Goal: Transaction & Acquisition: Download file/media

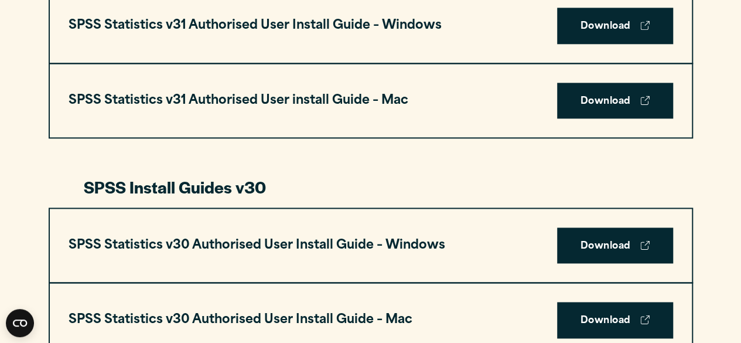
scroll to position [665, 0]
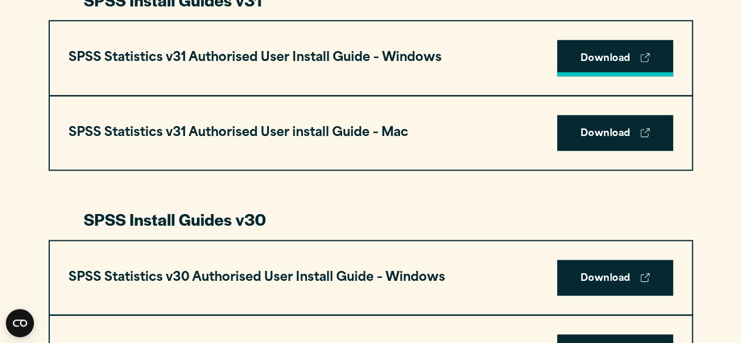
click at [622, 59] on link "Download" at bounding box center [615, 58] width 116 height 36
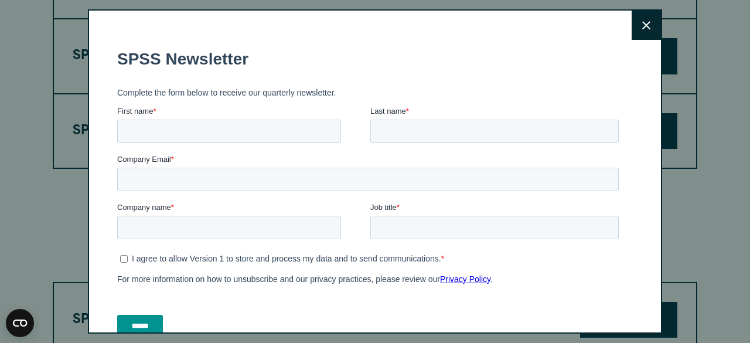
scroll to position [2288, 0]
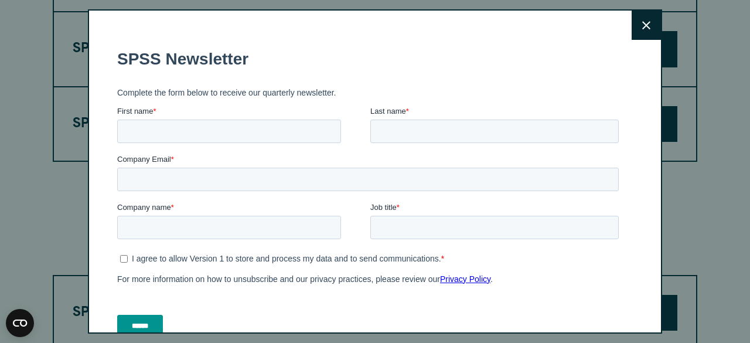
click at [642, 29] on icon at bounding box center [646, 25] width 8 height 9
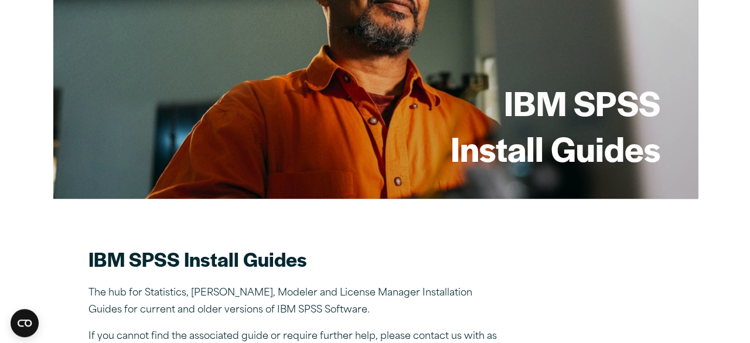
scroll to position [76, 0]
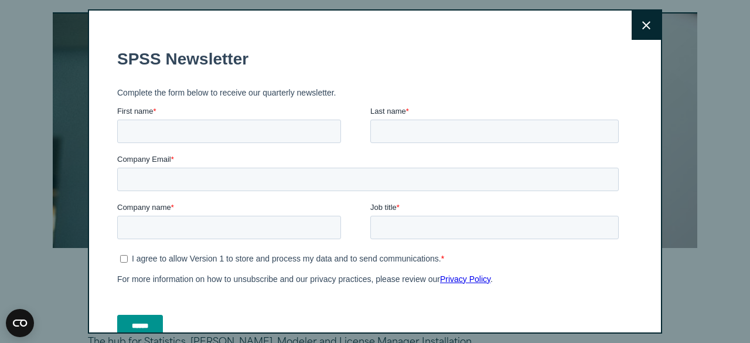
click at [631, 31] on button "Close" at bounding box center [645, 25] width 29 height 29
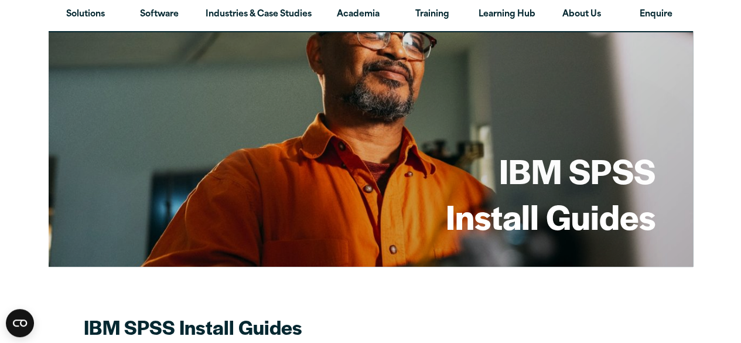
scroll to position [57, 0]
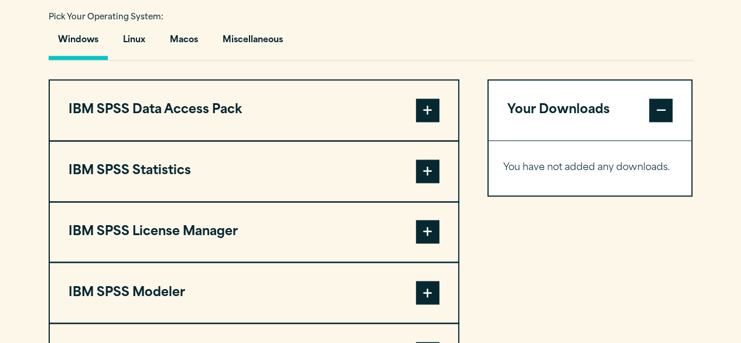
scroll to position [857, 0]
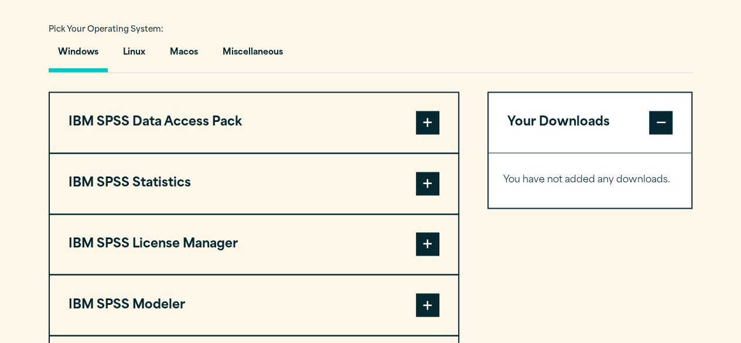
click at [430, 184] on span at bounding box center [427, 183] width 23 height 23
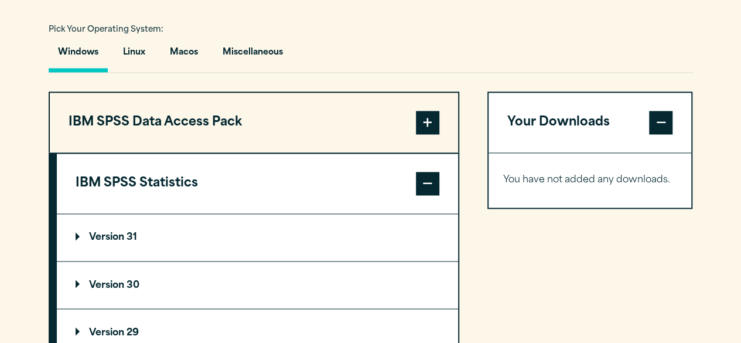
click at [112, 233] on p "Version 31" at bounding box center [106, 237] width 61 height 9
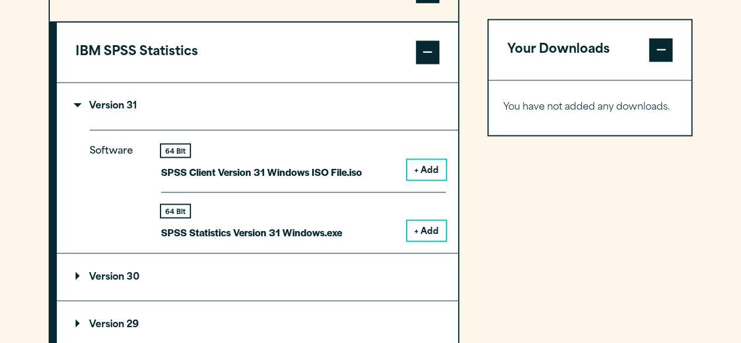
scroll to position [990, 0]
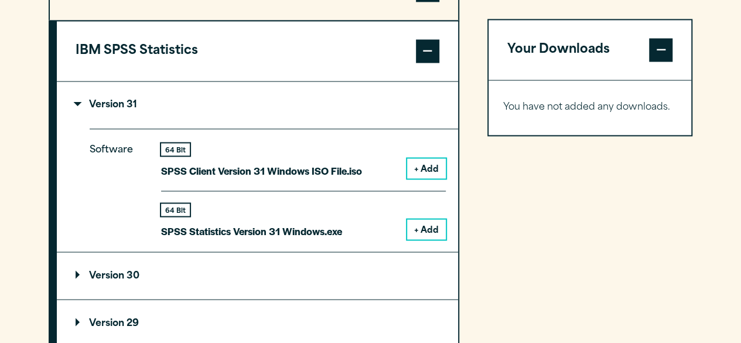
click at [425, 223] on button "+ Add" at bounding box center [426, 229] width 39 height 20
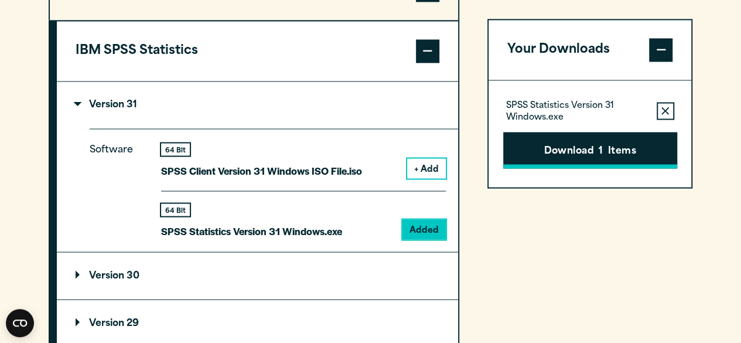
click at [585, 155] on button "Download 1 Items" at bounding box center [590, 150] width 174 height 36
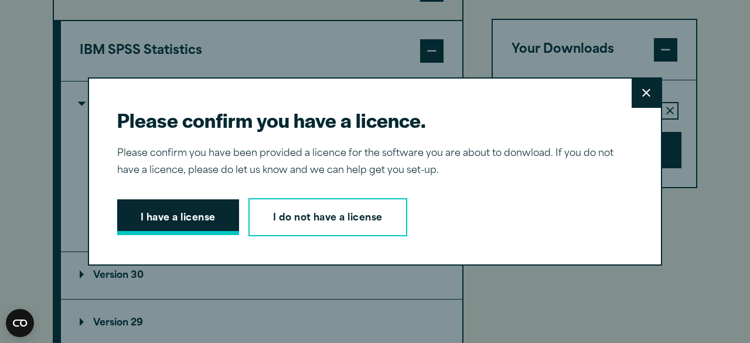
click at [158, 217] on button "I have a license" at bounding box center [178, 217] width 122 height 36
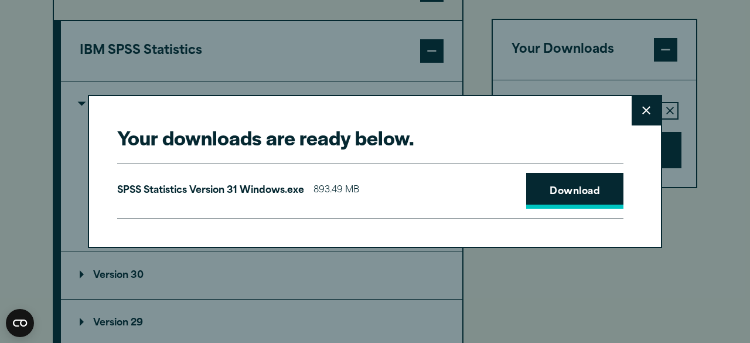
click at [557, 200] on link "Download" at bounding box center [574, 191] width 97 height 36
click at [542, 197] on link "Download" at bounding box center [574, 191] width 97 height 36
click at [634, 110] on button "Close" at bounding box center [645, 110] width 29 height 29
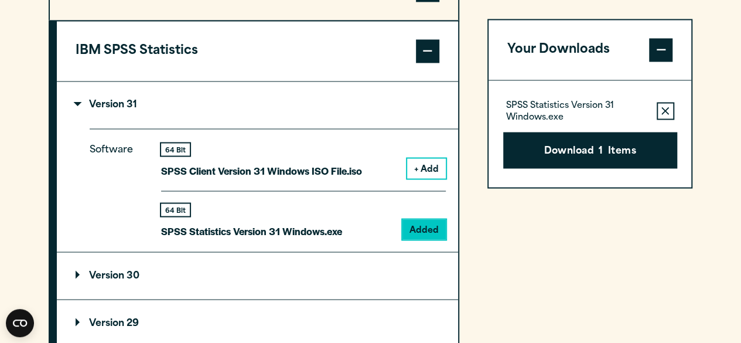
click at [660, 108] on button "Remove this item from your software download list" at bounding box center [666, 111] width 18 height 18
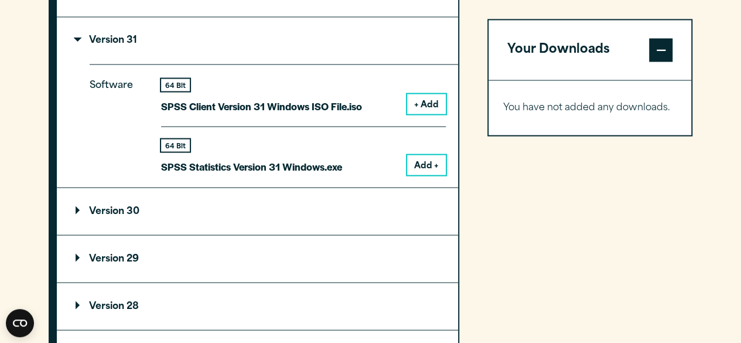
scroll to position [1079, 0]
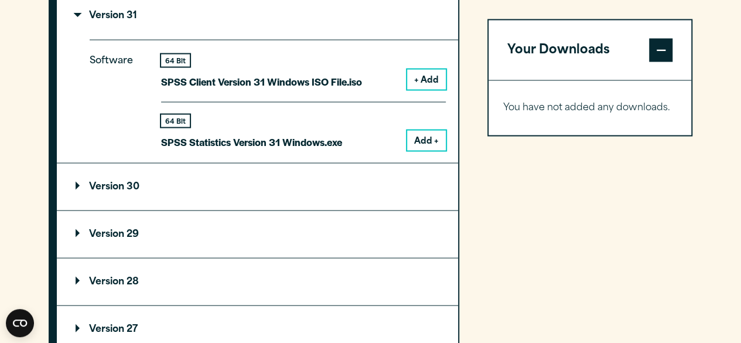
click at [86, 183] on p "Version 30" at bounding box center [108, 186] width 64 height 9
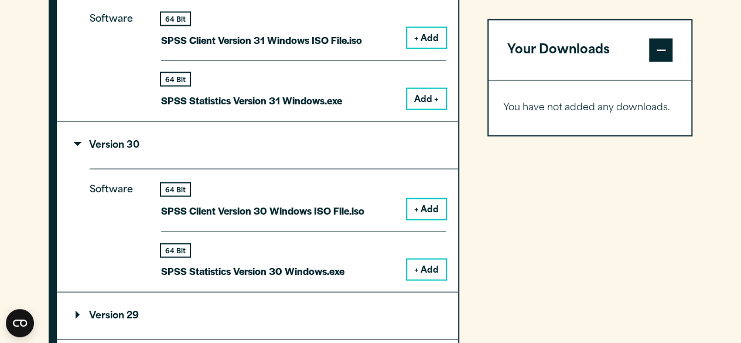
scroll to position [1122, 0]
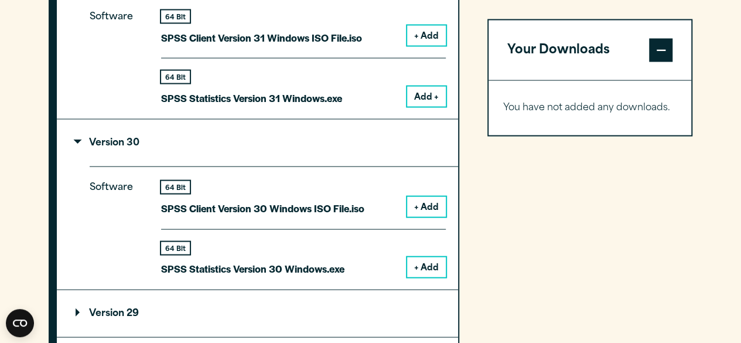
click at [416, 264] on button "+ Add" at bounding box center [426, 267] width 39 height 20
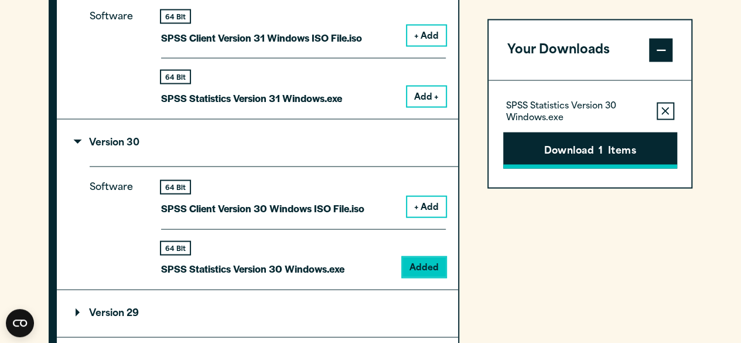
click at [551, 145] on button "Download 1 Items" at bounding box center [590, 150] width 174 height 36
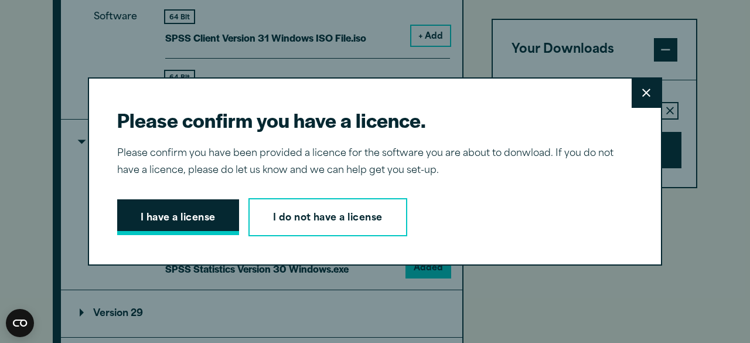
click at [201, 210] on button "I have a license" at bounding box center [178, 217] width 122 height 36
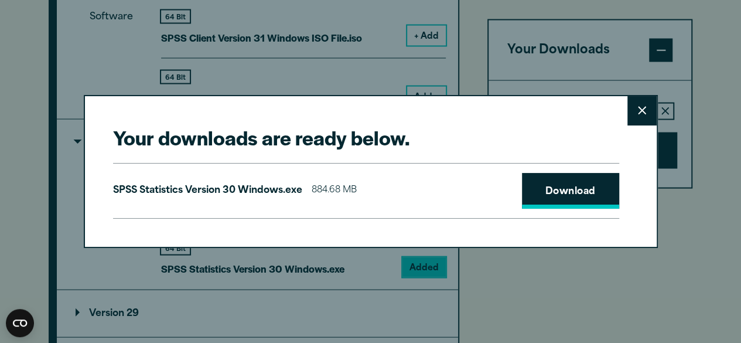
click at [570, 194] on link "Download" at bounding box center [570, 191] width 97 height 36
